Goal: Task Accomplishment & Management: Manage account settings

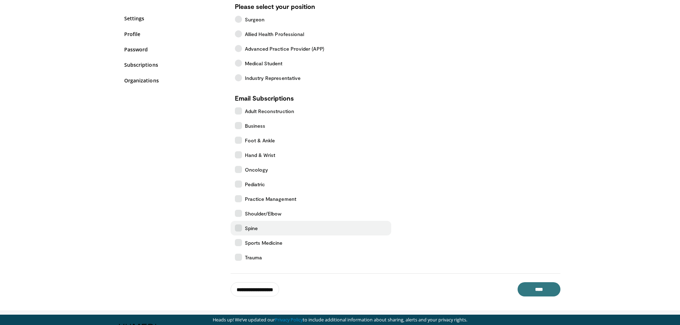
scroll to position [95, 0]
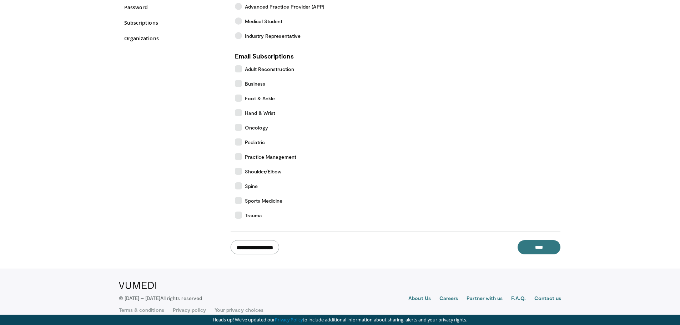
click at [271, 250] on input "**********" at bounding box center [255, 247] width 49 height 14
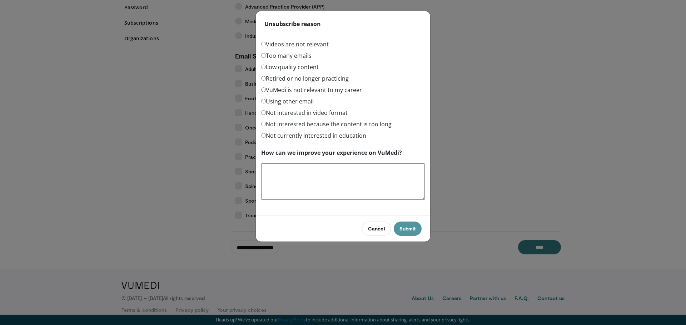
click at [412, 230] on button "Submit" at bounding box center [407, 229] width 28 height 14
click at [311, 44] on label "Videos are not relevant" at bounding box center [294, 44] width 67 height 9
click at [262, 56] on div "Videos are not relevant Too many emails Low quality content Retired or no longe…" at bounding box center [343, 125] width 174 height 171
click at [407, 229] on button "Submit" at bounding box center [407, 229] width 28 height 14
